Goal: Task Accomplishment & Management: Complete application form

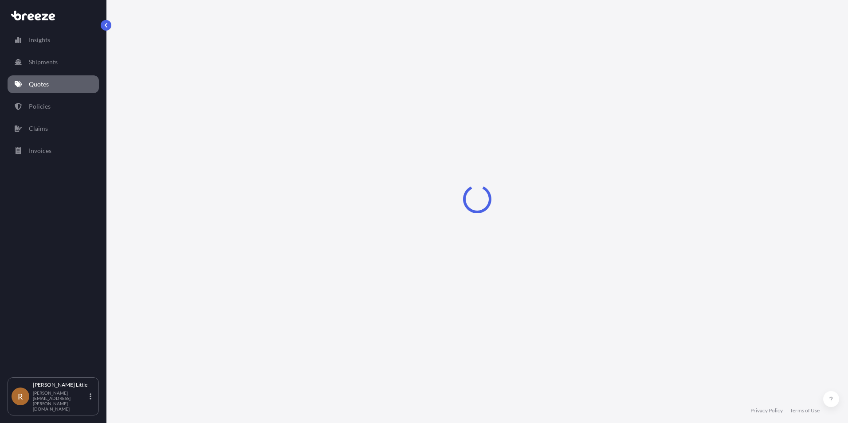
select select "Sea"
select select "Road"
select select "2"
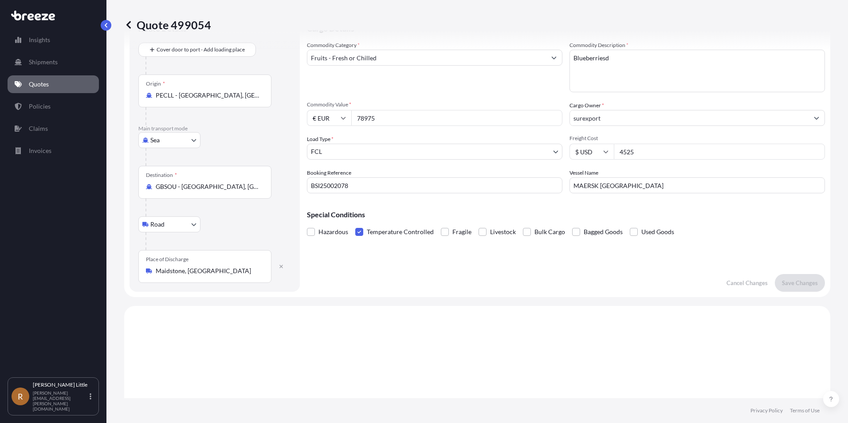
scroll to position [39, 0]
click at [607, 59] on textarea "Blueberriesd" at bounding box center [696, 72] width 255 height 43
type textarea "Blueberries"
click at [807, 279] on button "Save Changes" at bounding box center [800, 284] width 50 height 18
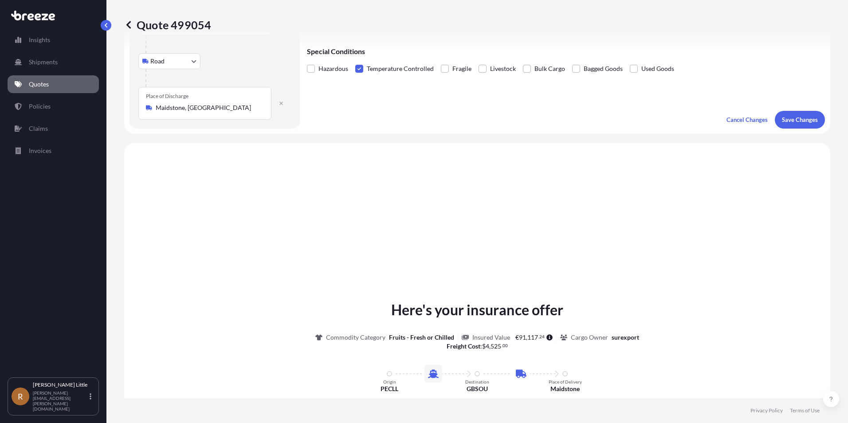
scroll to position [302, 0]
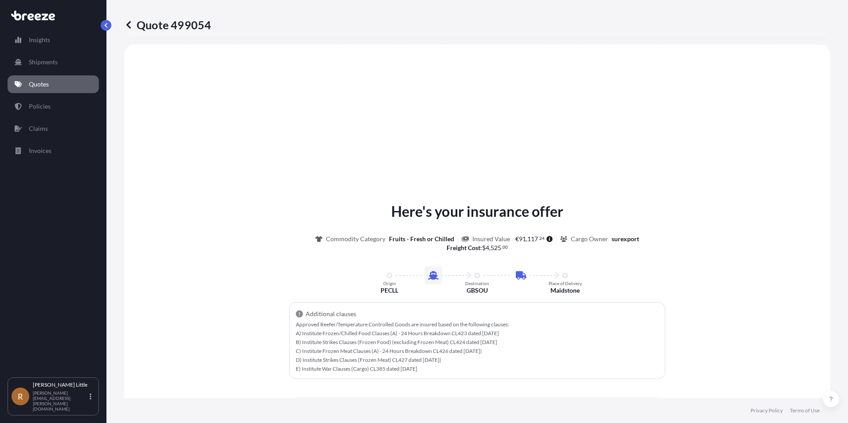
select select "Sea"
select select "Road"
select select "2"
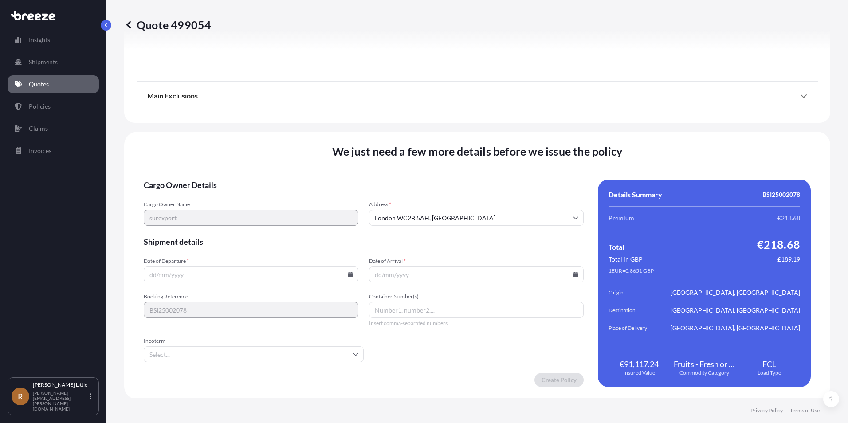
scroll to position [1150, 0]
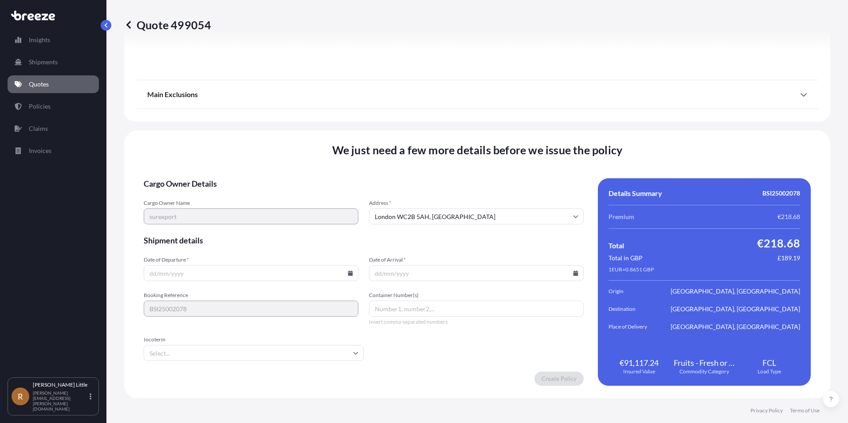
click at [184, 275] on input "Date of Departure *" at bounding box center [251, 273] width 215 height 16
click at [348, 270] on icon at bounding box center [350, 272] width 5 height 5
click at [296, 159] on button "6" at bounding box center [291, 160] width 14 height 14
type input "[DATE]"
click at [406, 278] on input "Date of Arrival *" at bounding box center [476, 273] width 215 height 16
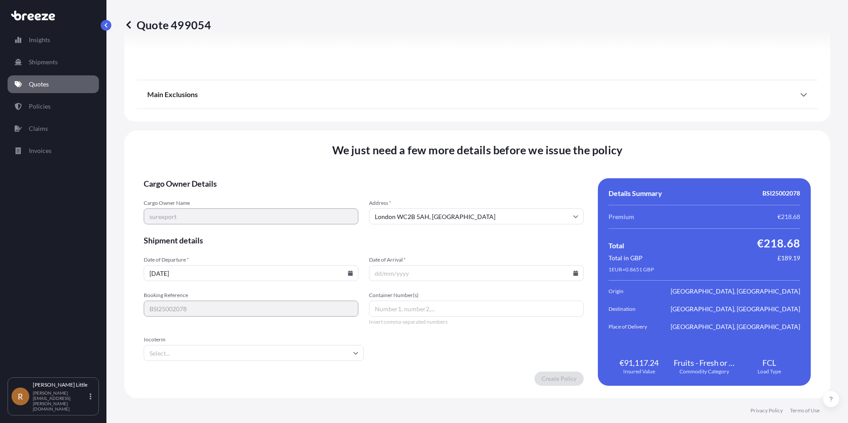
click at [573, 273] on icon at bounding box center [575, 272] width 5 height 5
click at [494, 211] on button "26" at bounding box center [494, 211] width 14 height 14
type input "[DATE]"
click at [399, 307] on input "Container Number(s)" at bounding box center [476, 309] width 215 height 16
type input "MNBU4069170"
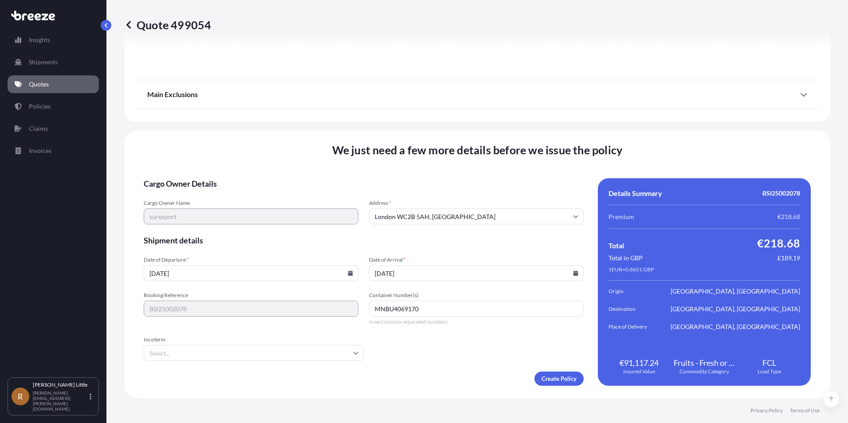
click at [343, 356] on input "Incoterm" at bounding box center [254, 353] width 220 height 16
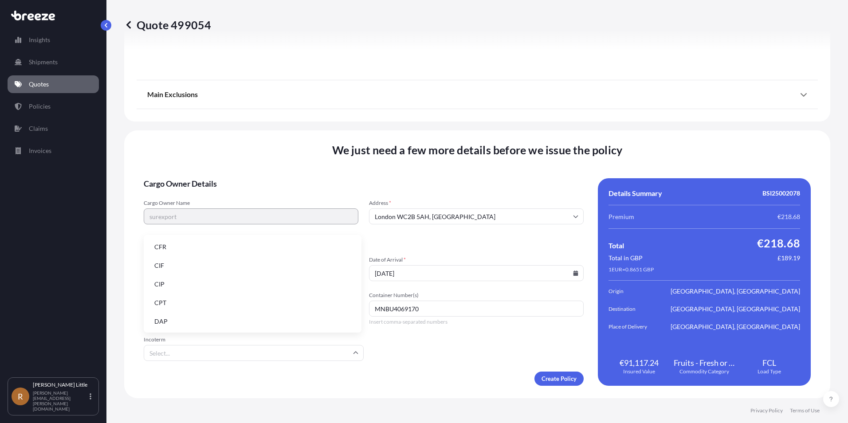
click at [270, 328] on li "DAP" at bounding box center [252, 321] width 211 height 17
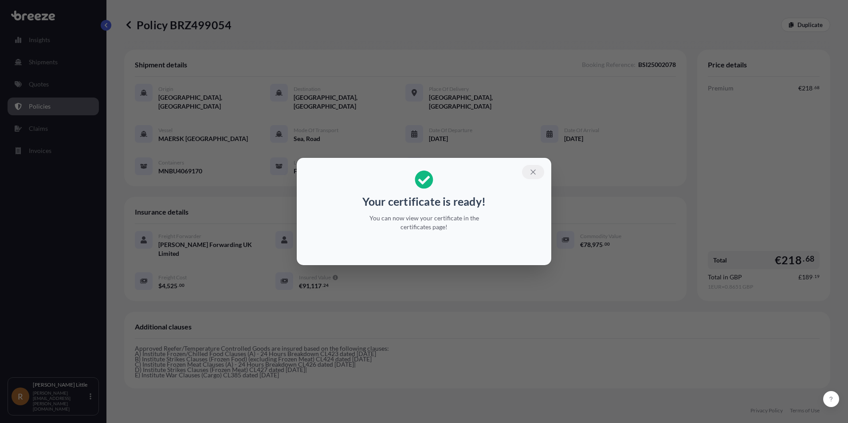
click at [532, 172] on icon "button" at bounding box center [533, 172] width 8 height 8
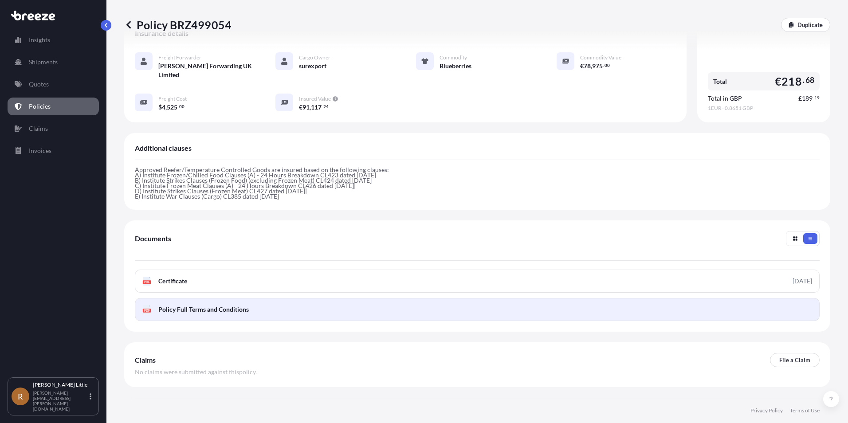
scroll to position [180, 0]
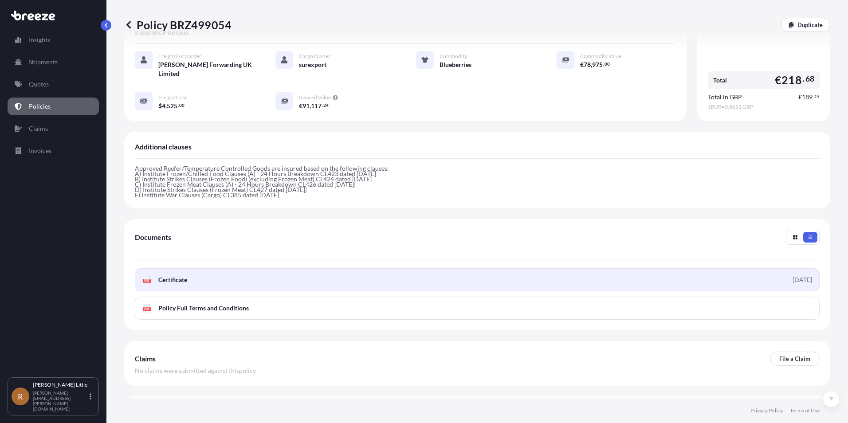
click at [165, 275] on span "Certificate" at bounding box center [172, 279] width 29 height 9
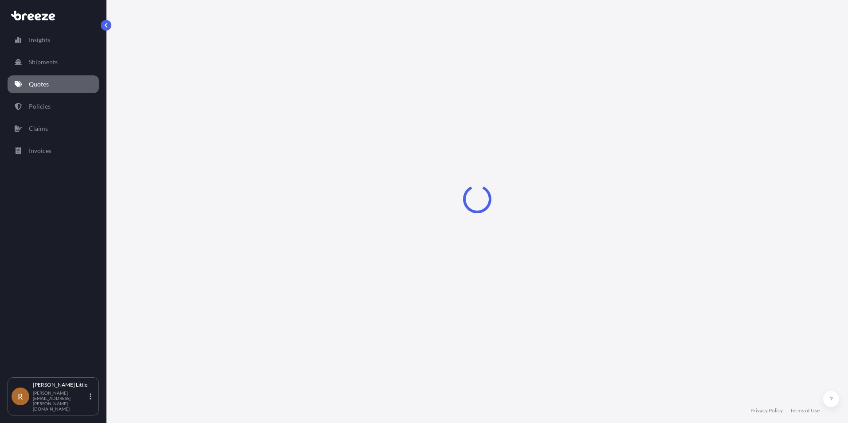
select select "Sea"
select select "Road"
select select "2"
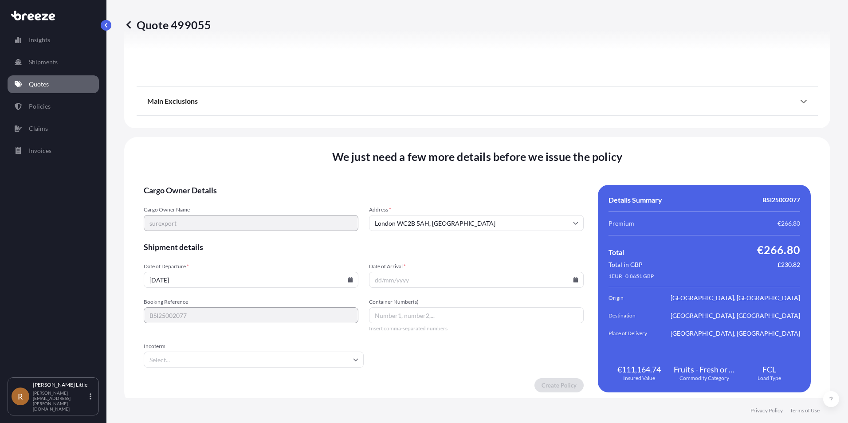
scroll to position [1150, 0]
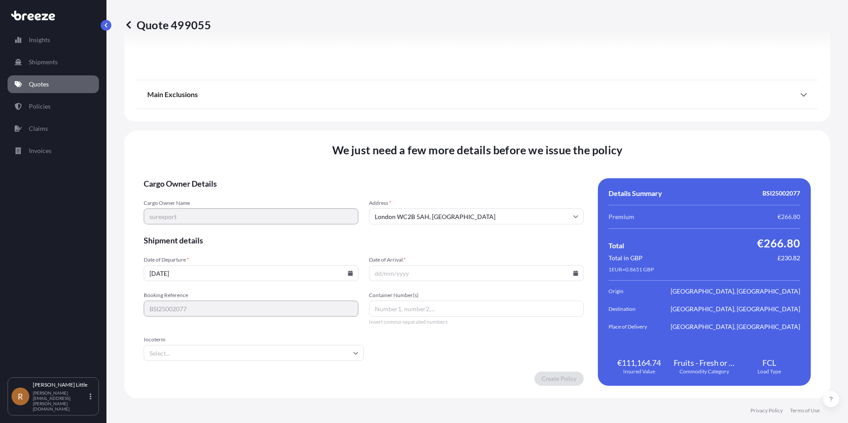
click at [193, 278] on input "[DATE]" at bounding box center [251, 273] width 215 height 16
click at [348, 275] on icon at bounding box center [350, 272] width 5 height 5
click at [294, 160] on button "6" at bounding box center [291, 160] width 14 height 14
type input "[DATE]"
click at [431, 274] on input "Date of Arrival *" at bounding box center [476, 273] width 215 height 16
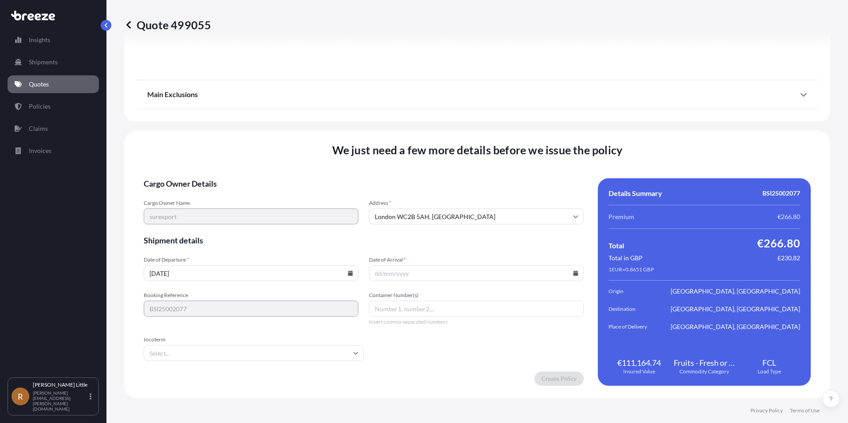
click at [573, 272] on icon at bounding box center [575, 272] width 5 height 5
click at [494, 211] on button "26" at bounding box center [494, 211] width 14 height 14
type input "[DATE]"
click at [412, 308] on input "Container Number(s)" at bounding box center [476, 309] width 215 height 16
click at [341, 353] on input "Incoterm" at bounding box center [254, 353] width 220 height 16
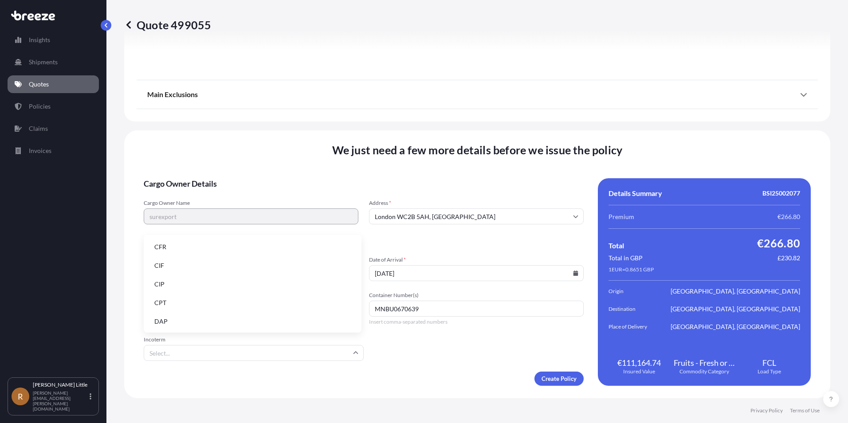
click at [242, 317] on li "DAP" at bounding box center [252, 321] width 211 height 17
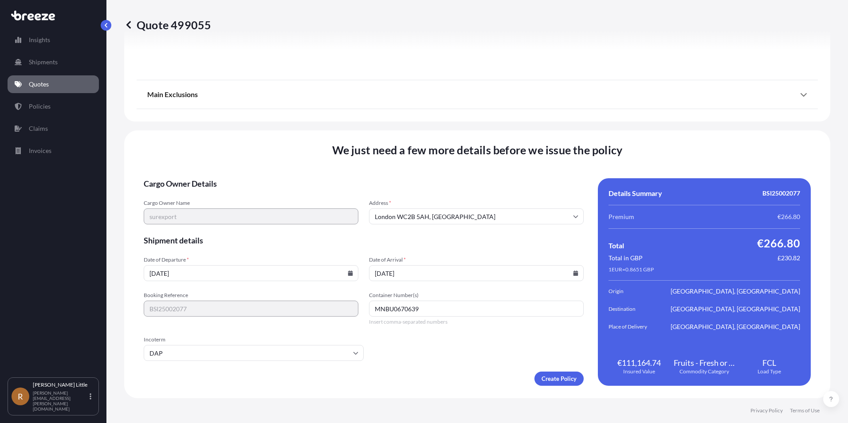
click at [460, 370] on form "Cargo Owner Details Cargo Owner Name surexport Address * [GEOGRAPHIC_DATA] Ship…" at bounding box center [364, 282] width 440 height 208
click at [426, 308] on input "MNBU0670639" at bounding box center [476, 309] width 215 height 16
type input "MNBU0670639"
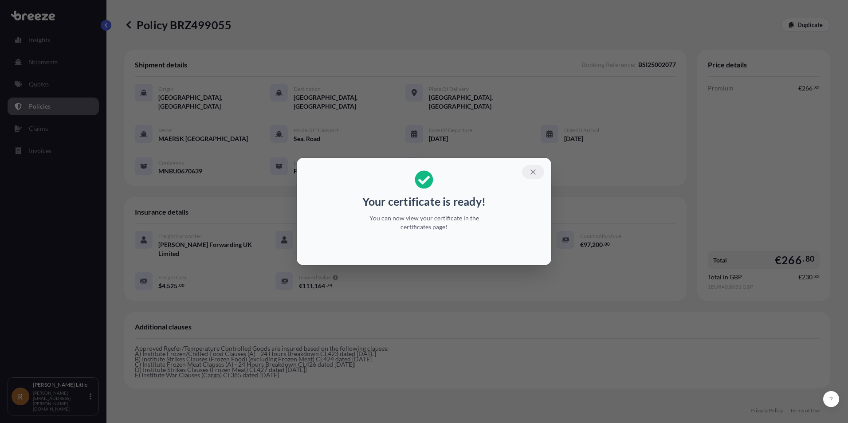
click at [536, 171] on icon "button" at bounding box center [533, 172] width 8 height 8
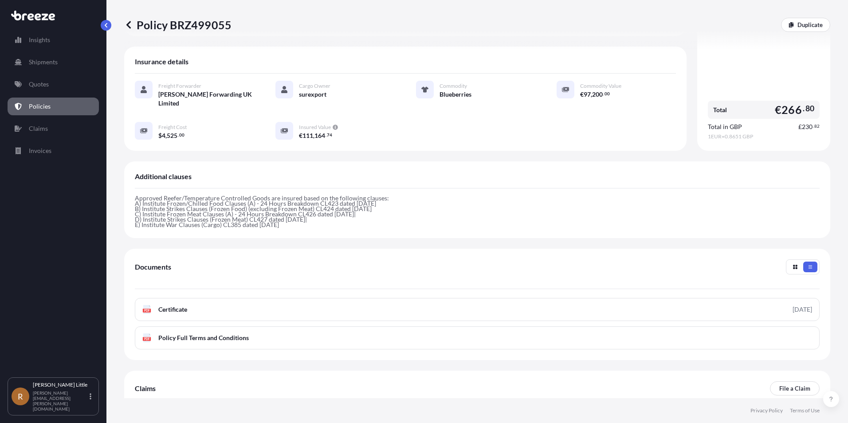
scroll to position [161, 0]
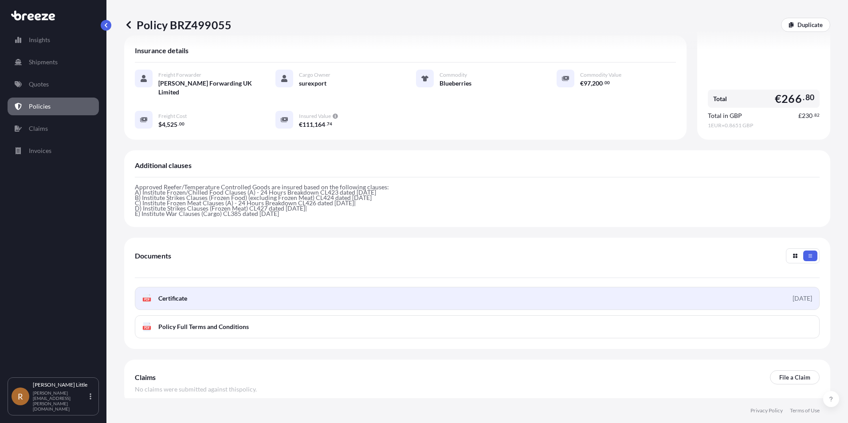
click at [202, 287] on link "PDF Certificate [DATE]" at bounding box center [477, 298] width 685 height 23
click at [257, 290] on link "PDF Certificate [DATE]" at bounding box center [477, 298] width 685 height 23
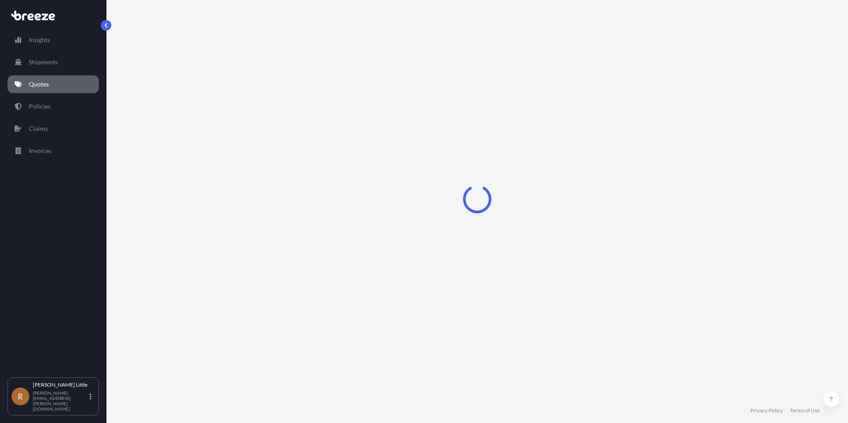
select select "Sea"
select select "Road"
select select "2"
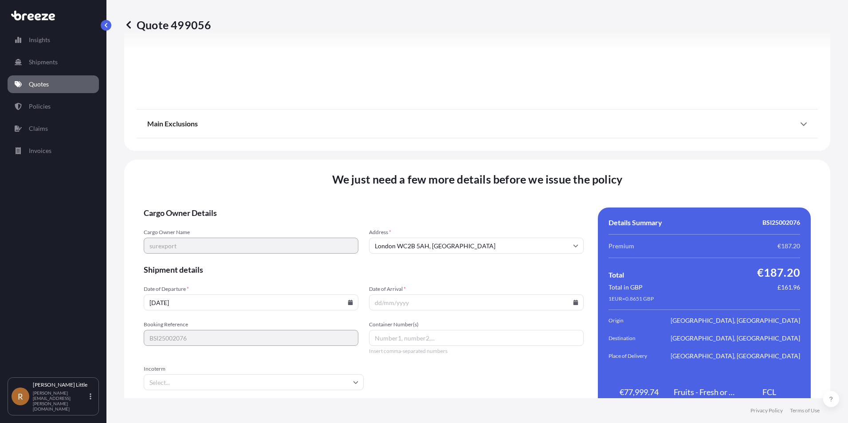
scroll to position [1150, 0]
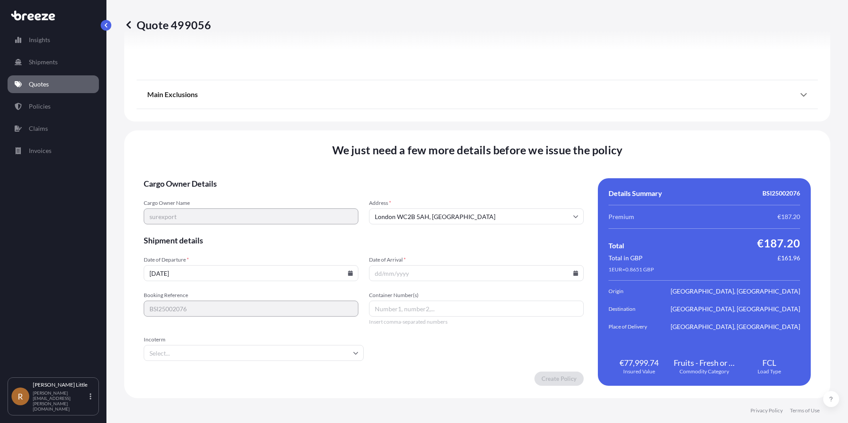
click at [264, 262] on span "Date of Departure *" at bounding box center [251, 259] width 215 height 7
click at [264, 265] on input "[DATE]" at bounding box center [251, 273] width 215 height 16
click at [350, 275] on icon at bounding box center [350, 272] width 5 height 5
click at [287, 157] on button "6" at bounding box center [291, 160] width 14 height 14
type input "[DATE]"
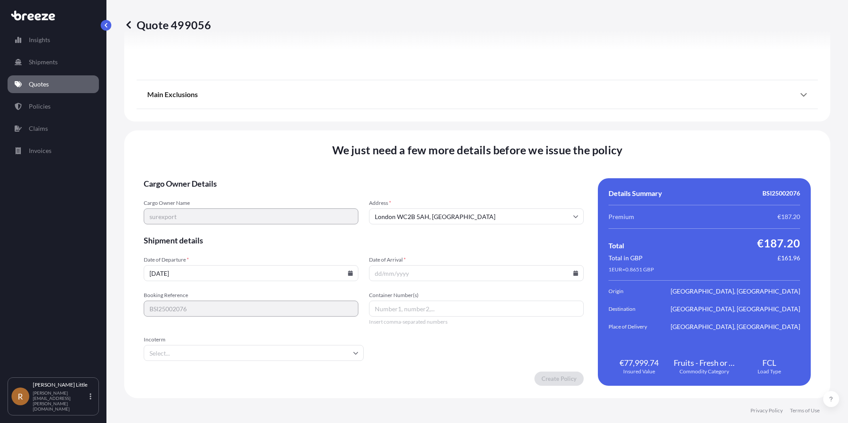
click at [399, 268] on input "Date of Arrival *" at bounding box center [476, 273] width 215 height 16
click at [573, 274] on icon at bounding box center [575, 272] width 5 height 5
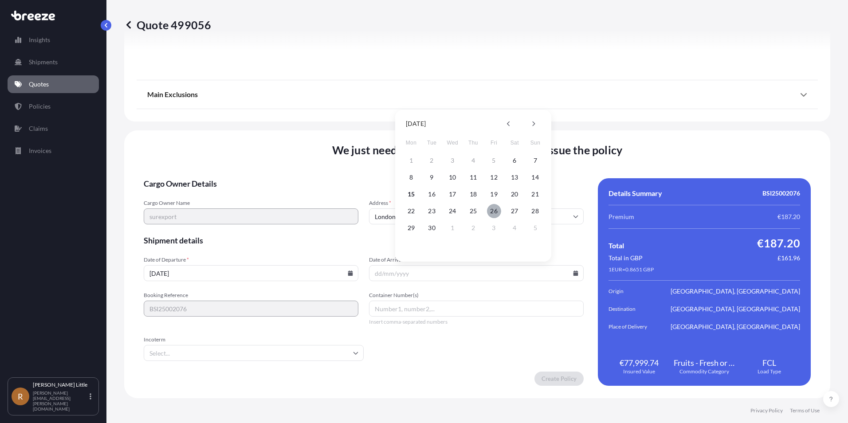
click at [491, 210] on button "26" at bounding box center [494, 211] width 14 height 14
type input "[DATE]"
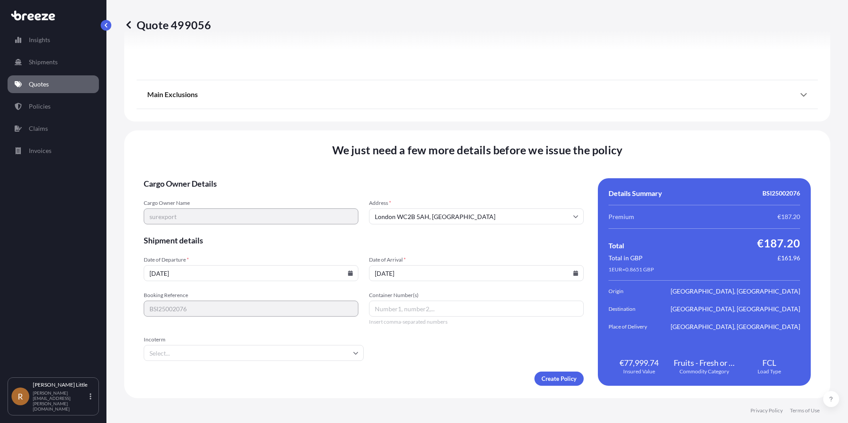
click at [406, 301] on input "Container Number(s)" at bounding box center [476, 309] width 215 height 16
type input "M"
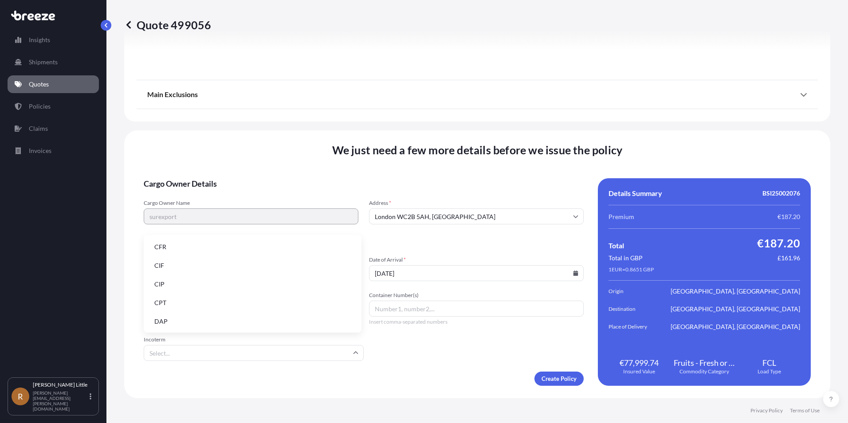
click at [160, 322] on li "DAP" at bounding box center [252, 321] width 211 height 17
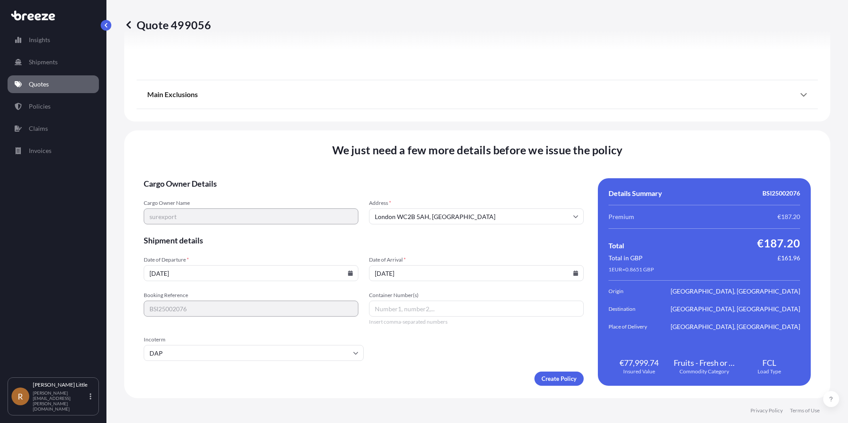
click at [419, 309] on input "Container Number(s)" at bounding box center [476, 309] width 215 height 16
type input "MNBU4063232"
click at [395, 336] on form "Cargo Owner Details Cargo Owner Name surexport Address * London WC2B 5AH, UK Sh…" at bounding box center [364, 282] width 440 height 208
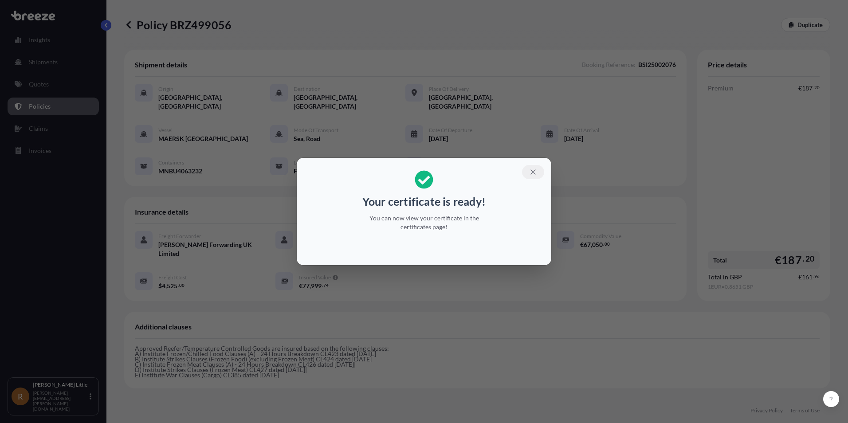
click at [531, 177] on button "button" at bounding box center [533, 172] width 22 height 14
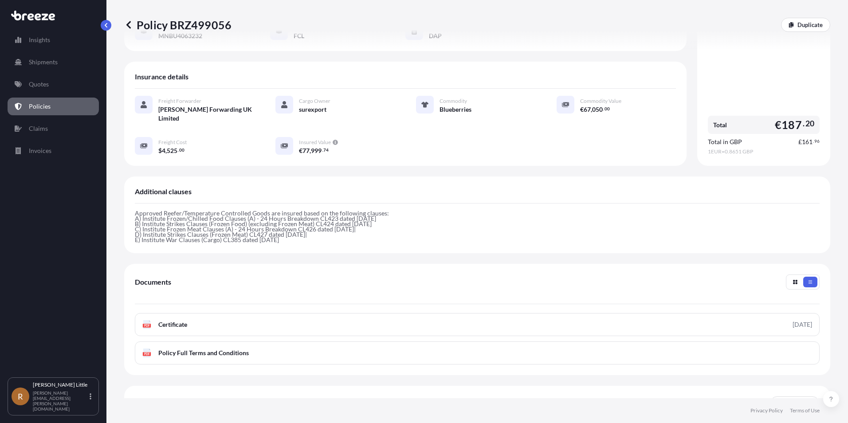
scroll to position [143, 0]
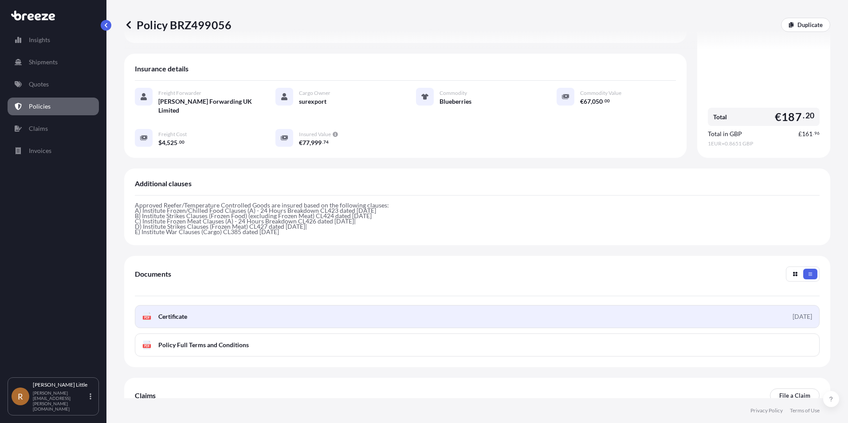
click at [312, 305] on link "PDF Certificate [DATE]" at bounding box center [477, 316] width 685 height 23
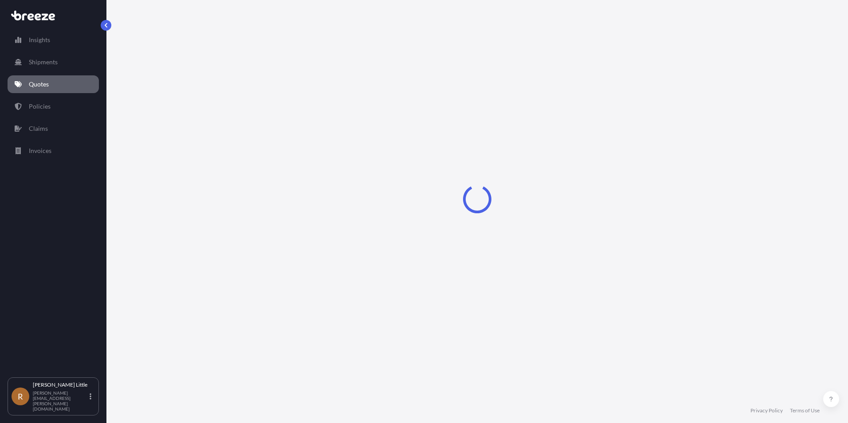
select select "Sea"
select select "Road"
select select "2"
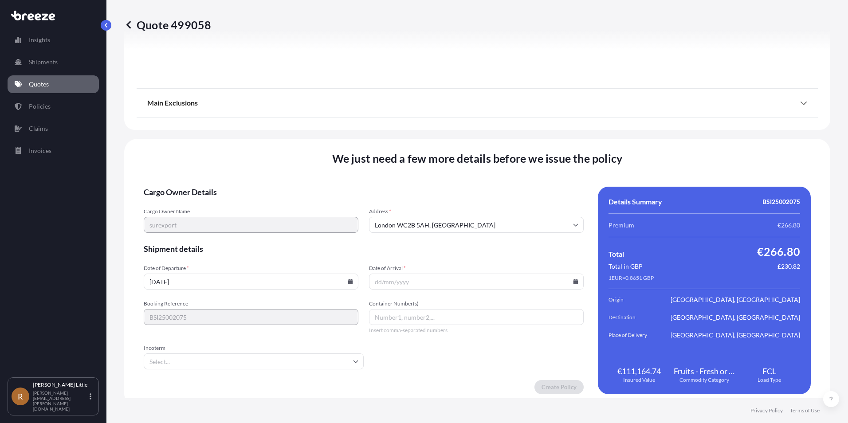
scroll to position [1150, 0]
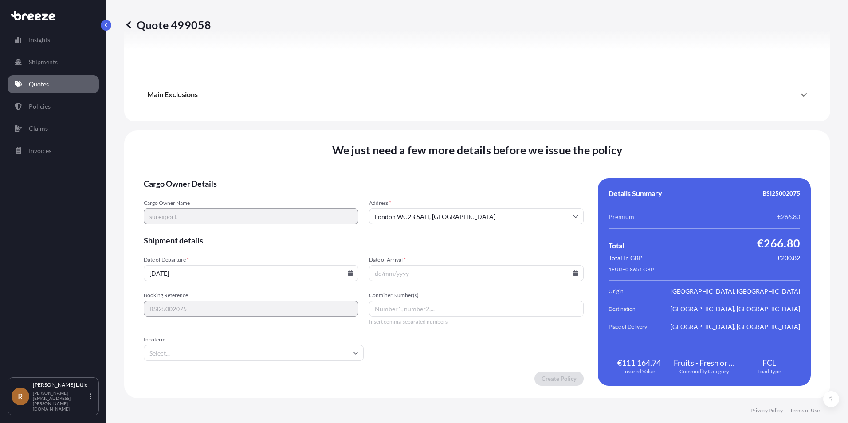
click at [348, 272] on icon at bounding box center [350, 272] width 5 height 5
click at [294, 160] on button "6" at bounding box center [291, 160] width 14 height 14
type input "[DATE]"
click at [436, 274] on input "Date of Arrival *" at bounding box center [476, 273] width 215 height 16
click at [573, 276] on input "Date of Arrival *" at bounding box center [476, 273] width 215 height 16
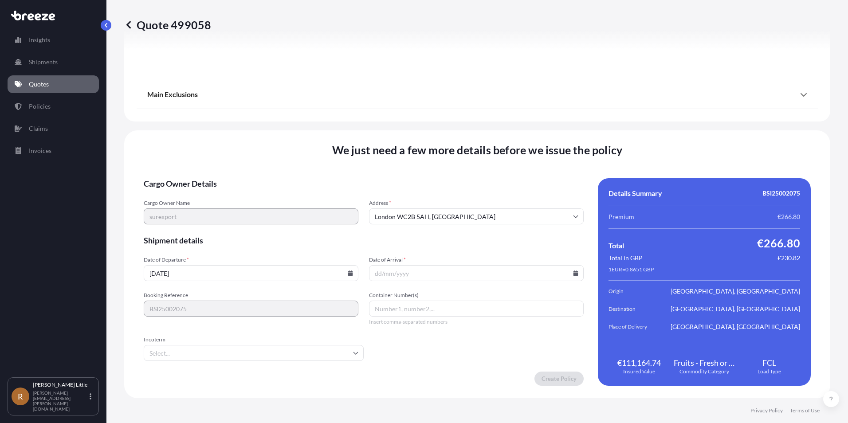
click at [573, 274] on icon at bounding box center [575, 272] width 5 height 5
click at [490, 209] on button "26" at bounding box center [494, 211] width 14 height 14
type input "[DATE]"
click at [389, 301] on input "Container Number(s)" at bounding box center [476, 309] width 215 height 16
click at [355, 352] on icon at bounding box center [355, 352] width 5 height 5
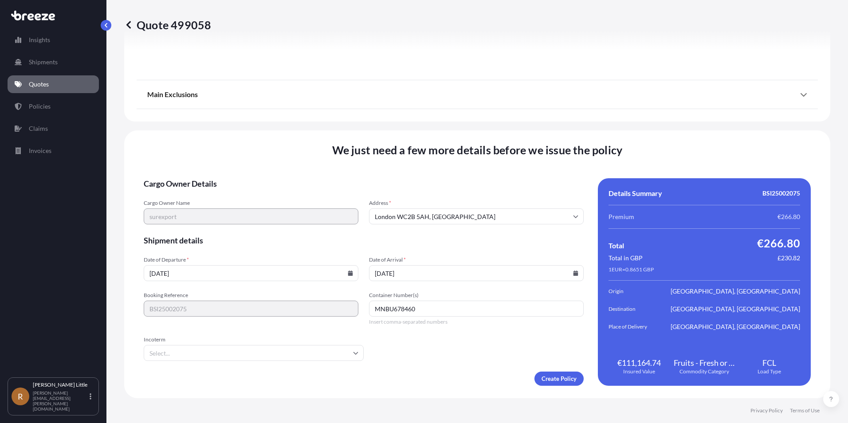
type input "MNBU678460"
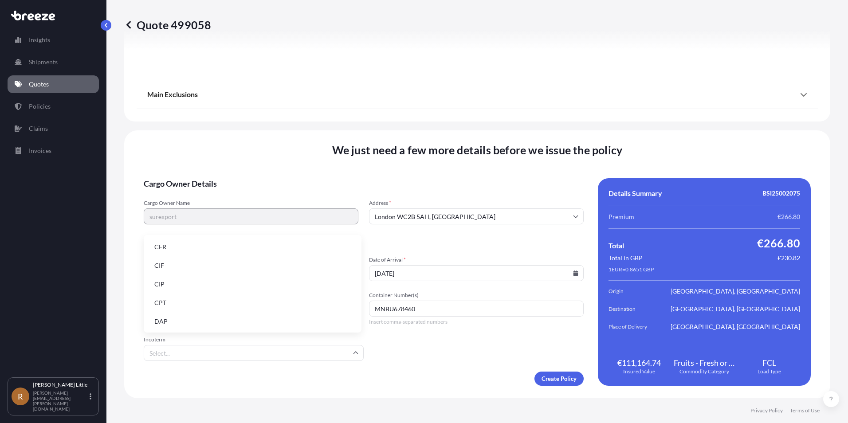
click at [180, 318] on li "DAP" at bounding box center [252, 321] width 211 height 17
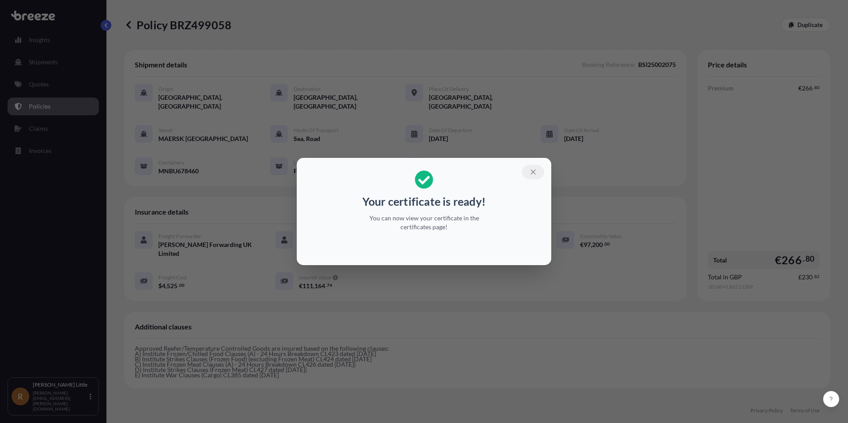
click at [533, 168] on icon "button" at bounding box center [533, 172] width 8 height 8
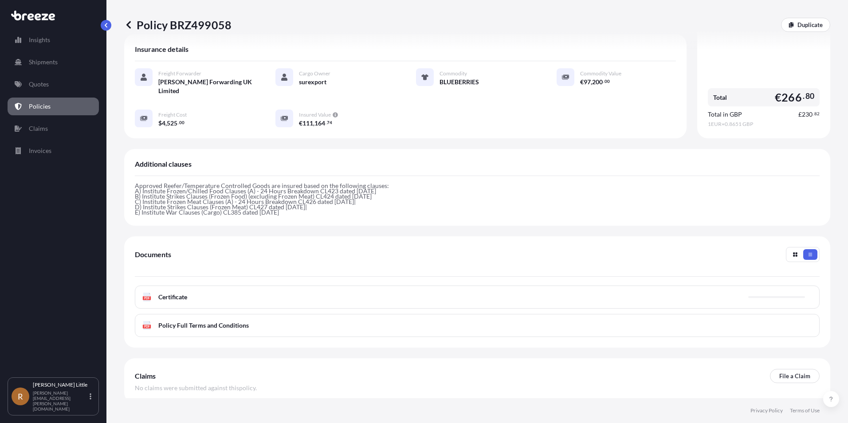
scroll to position [165, 0]
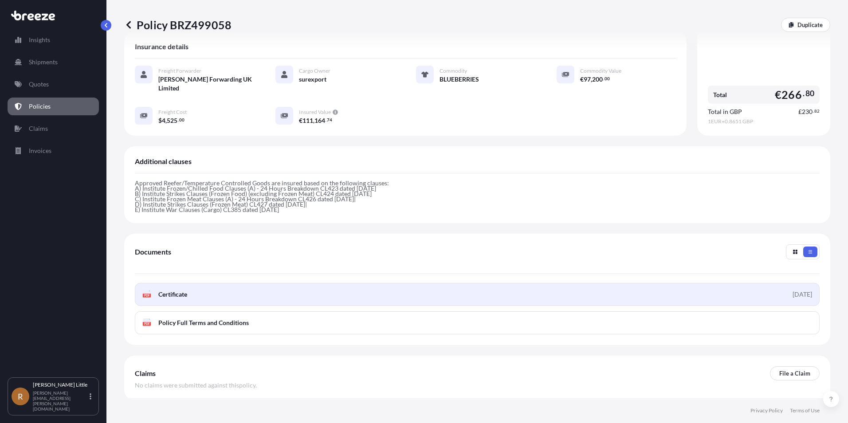
click at [212, 283] on link "PDF Certificate [DATE]" at bounding box center [477, 294] width 685 height 23
